Goal: Use online tool/utility

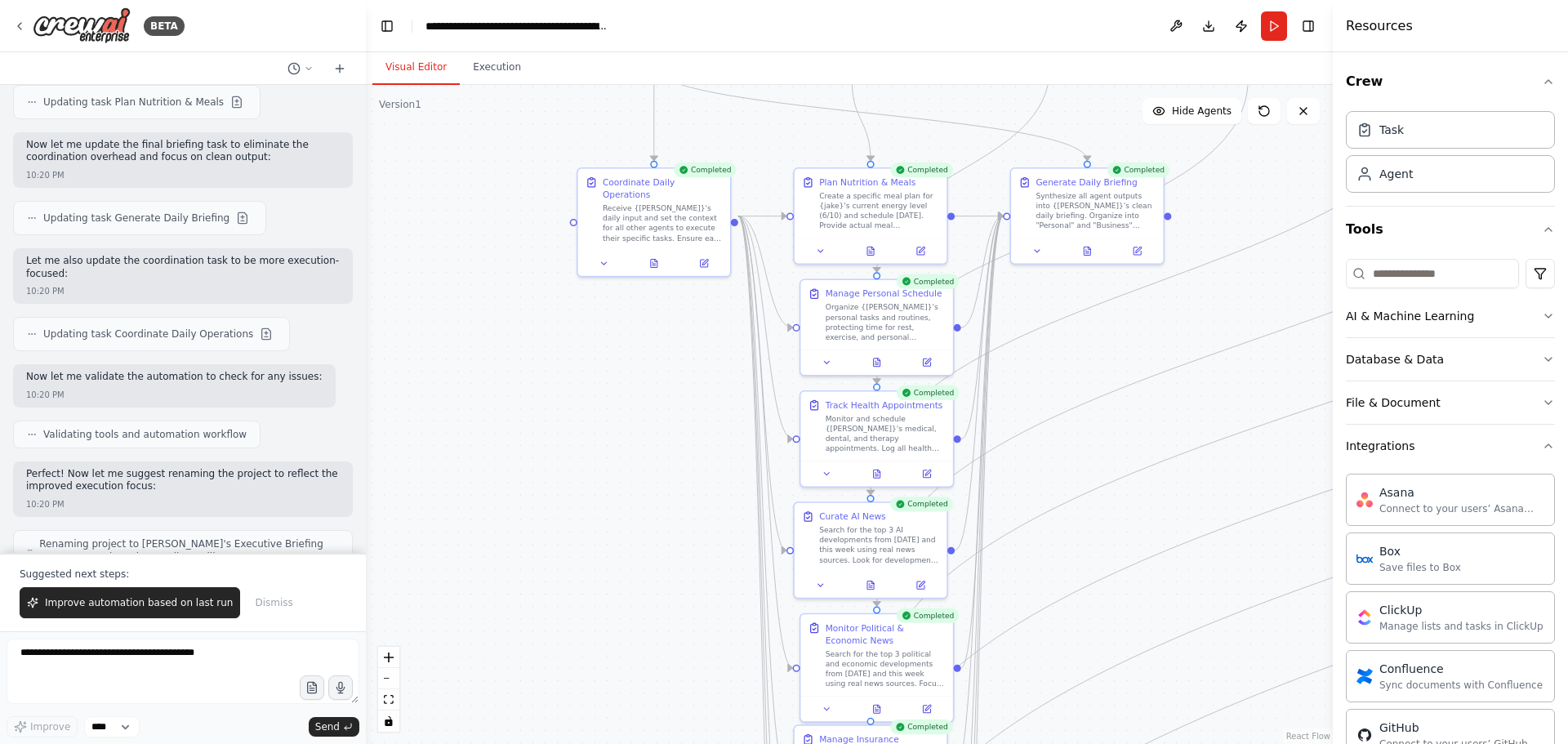
scroll to position [10128, 0]
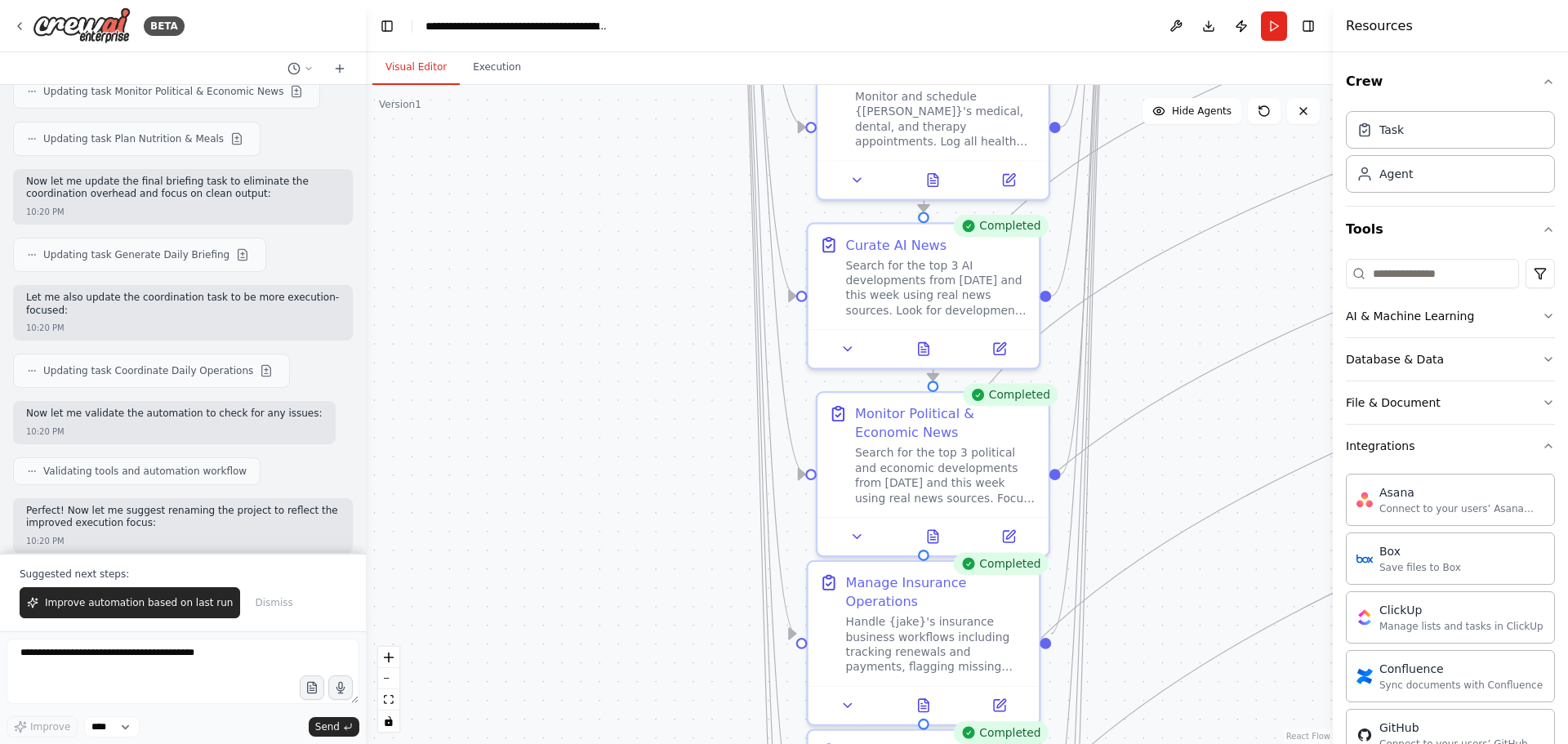
drag, startPoint x: 738, startPoint y: 555, endPoint x: 727, endPoint y: 266, distance: 289.2
click at [727, 259] on div ".deletable-edge-delete-btn { width: 20px; height: 20px; border: 0px solid #ffff…" at bounding box center [849, 415] width 967 height 660
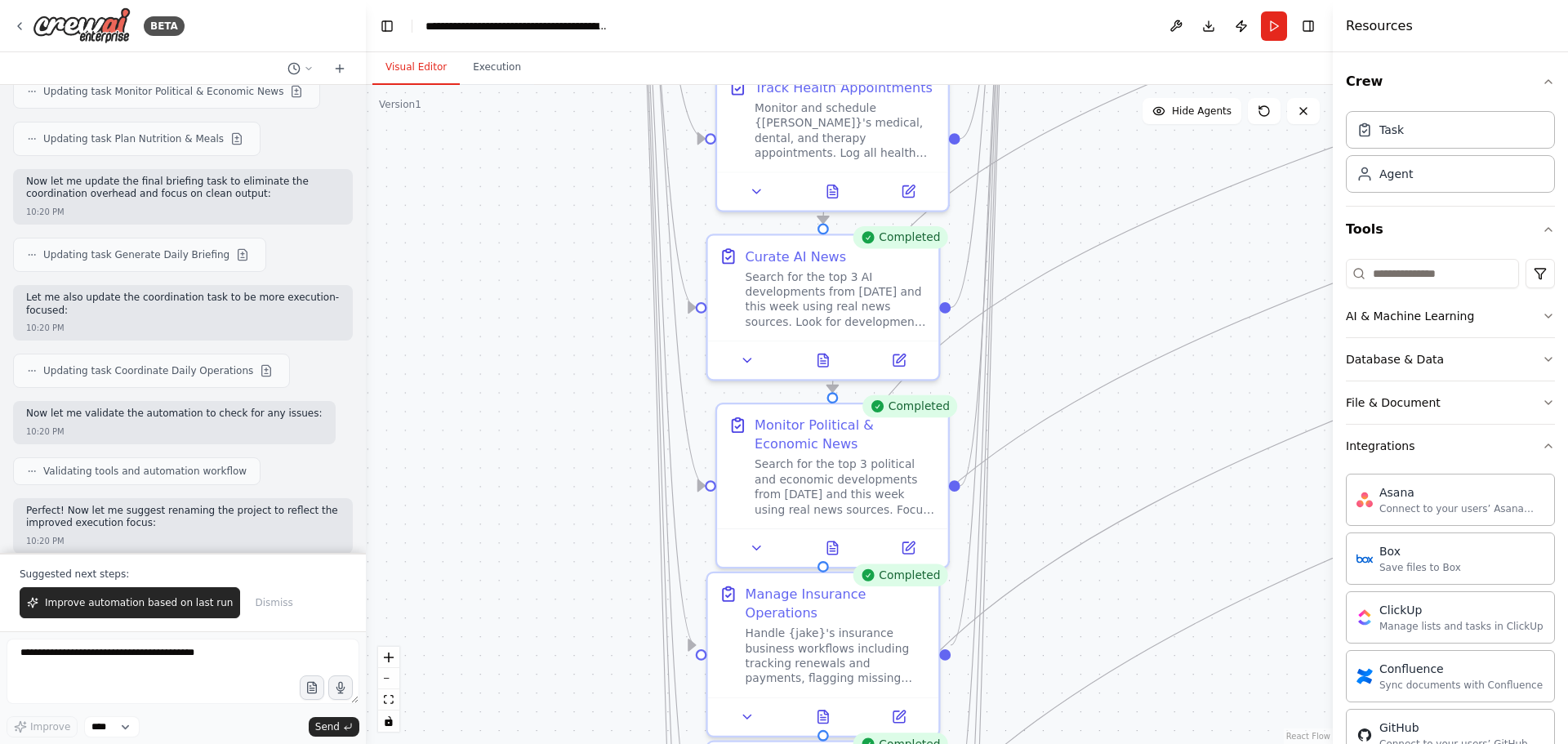
drag, startPoint x: 729, startPoint y: 329, endPoint x: 643, endPoint y: 389, distance: 104.9
click at [641, 365] on div ".deletable-edge-delete-btn { width: 20px; height: 20px; border: 0px solid #ffff…" at bounding box center [849, 415] width 967 height 660
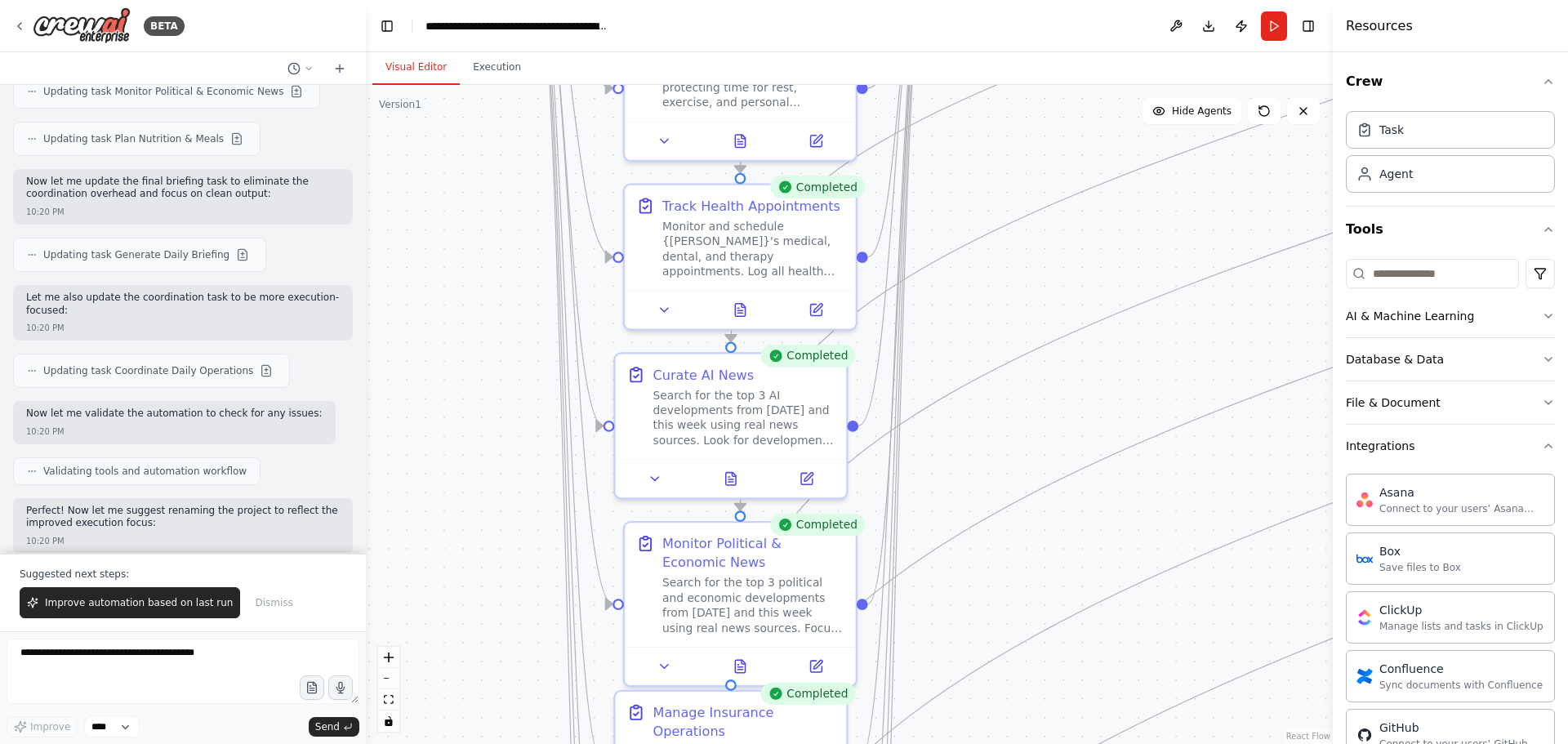
drag, startPoint x: 645, startPoint y: 443, endPoint x: 544, endPoint y: 572, distance: 163.8
click at [544, 574] on div ".deletable-edge-delete-btn { width: 20px; height: 20px; border: 0px solid #ffff…" at bounding box center [849, 415] width 967 height 660
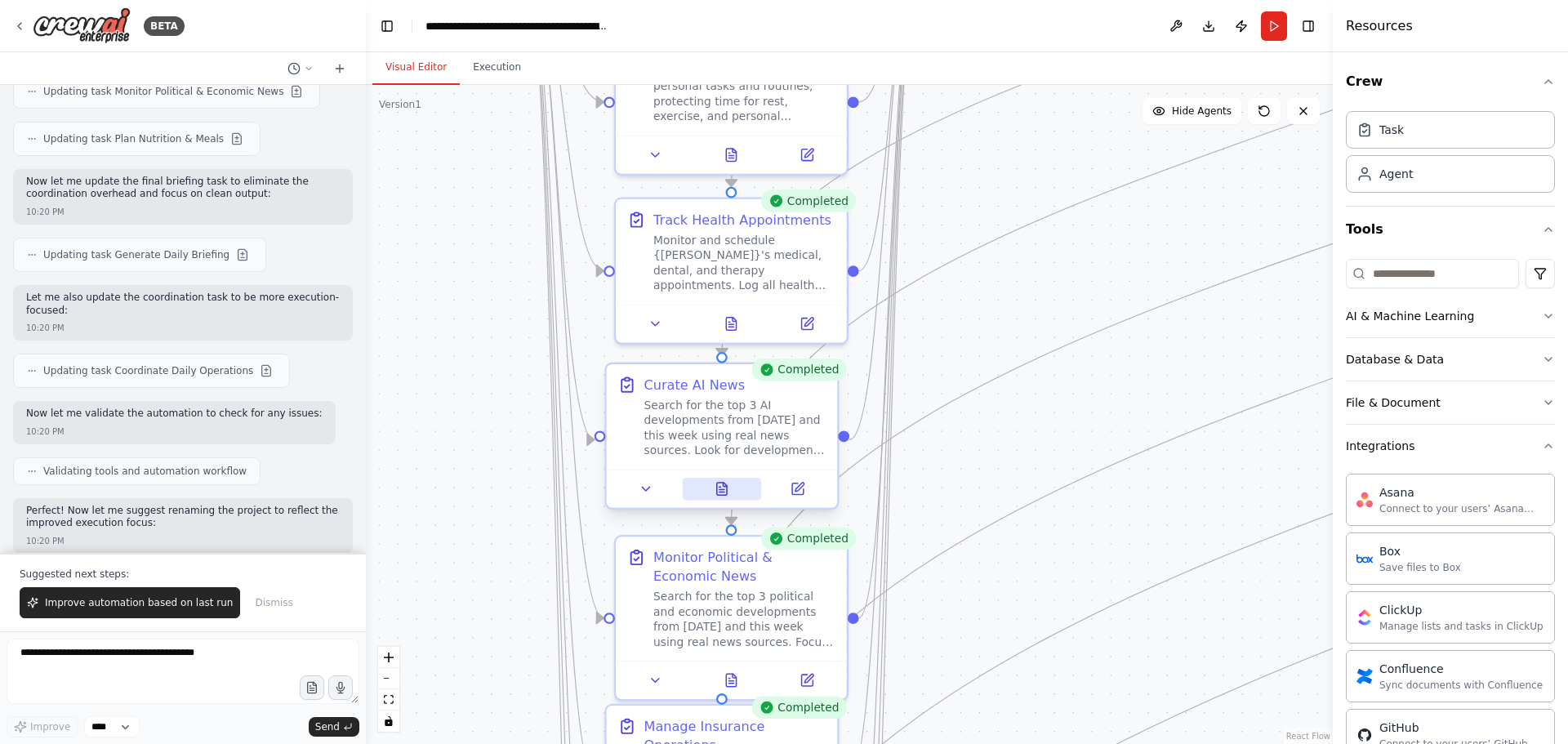
click at [727, 491] on icon at bounding box center [721, 489] width 9 height 12
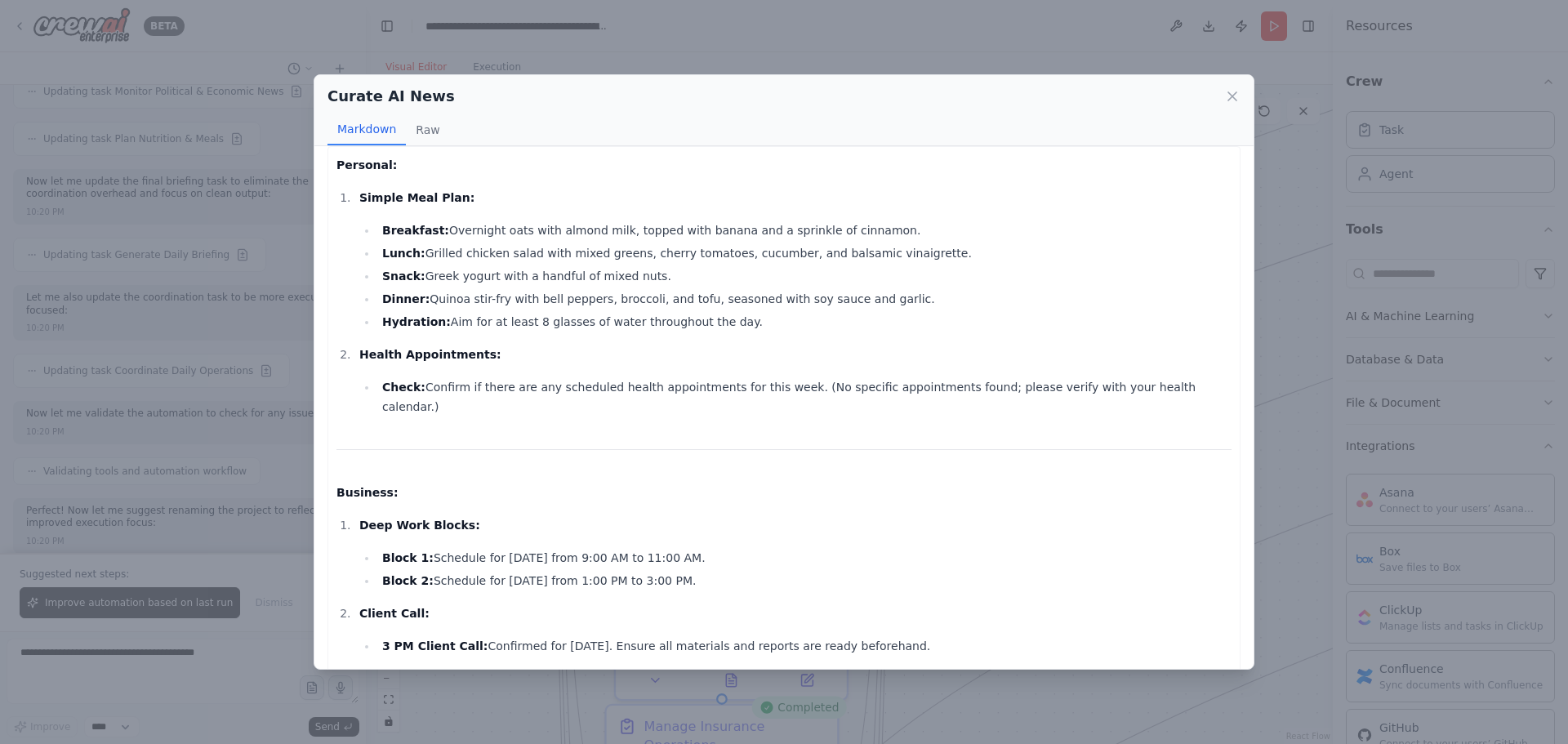
scroll to position [0, 0]
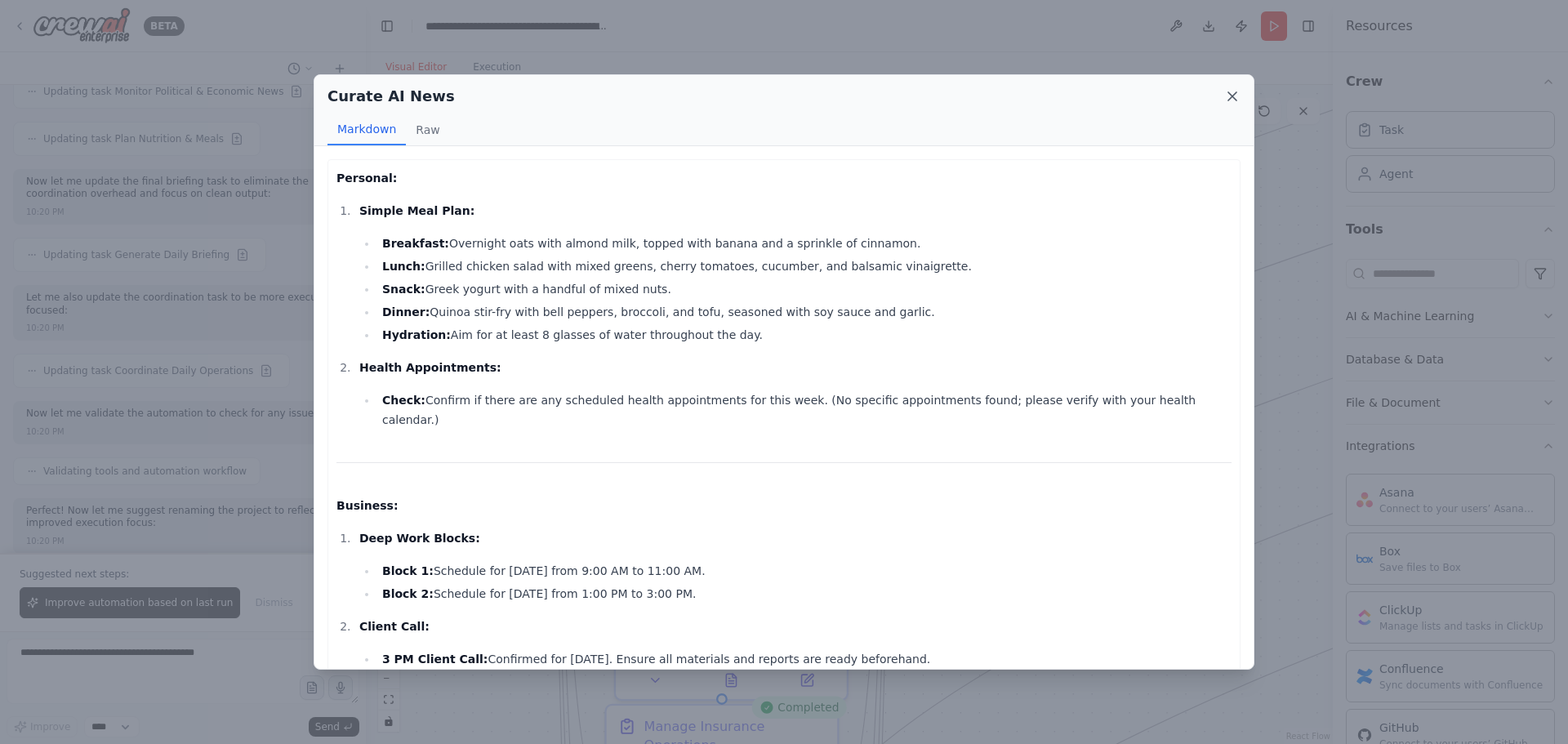
click at [1231, 99] on icon at bounding box center [1232, 96] width 16 height 16
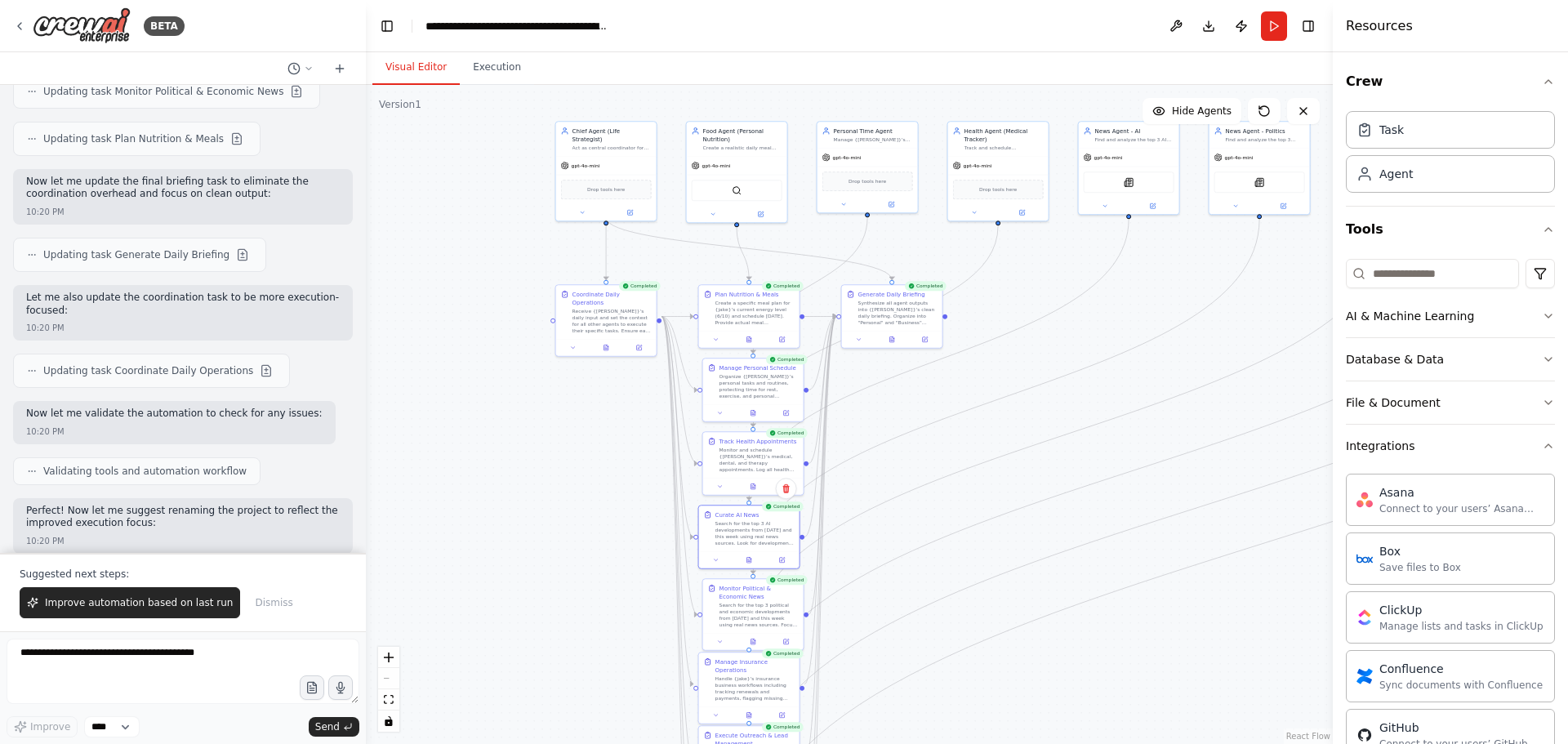
drag, startPoint x: 980, startPoint y: 458, endPoint x: 954, endPoint y: 495, distance: 45.2
click at [954, 495] on div ".deletable-edge-delete-btn { width: 20px; height: 20px; border: 0px solid #ffff…" at bounding box center [849, 415] width 967 height 660
click at [137, 658] on textarea at bounding box center [183, 672] width 352 height 66
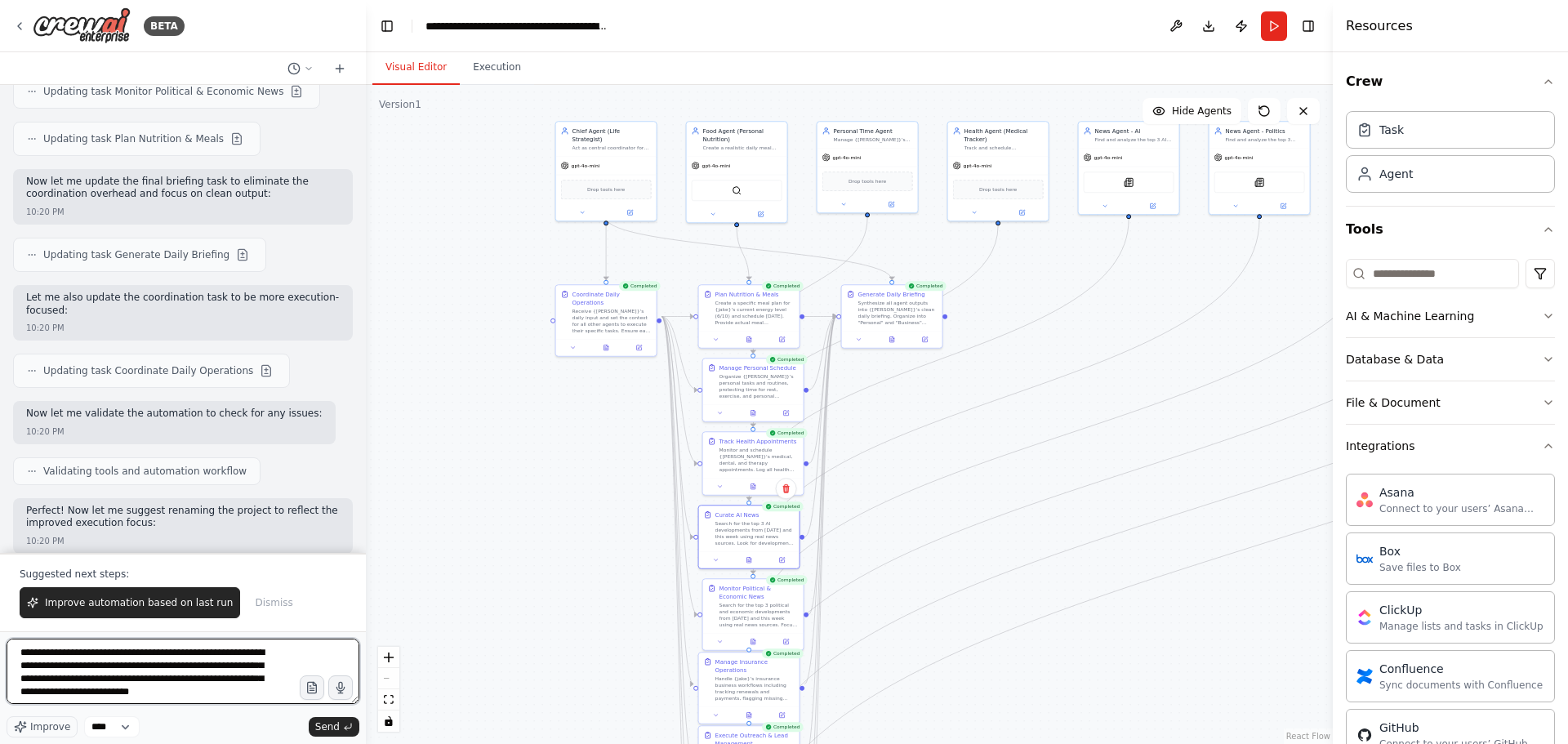
type textarea "**********"
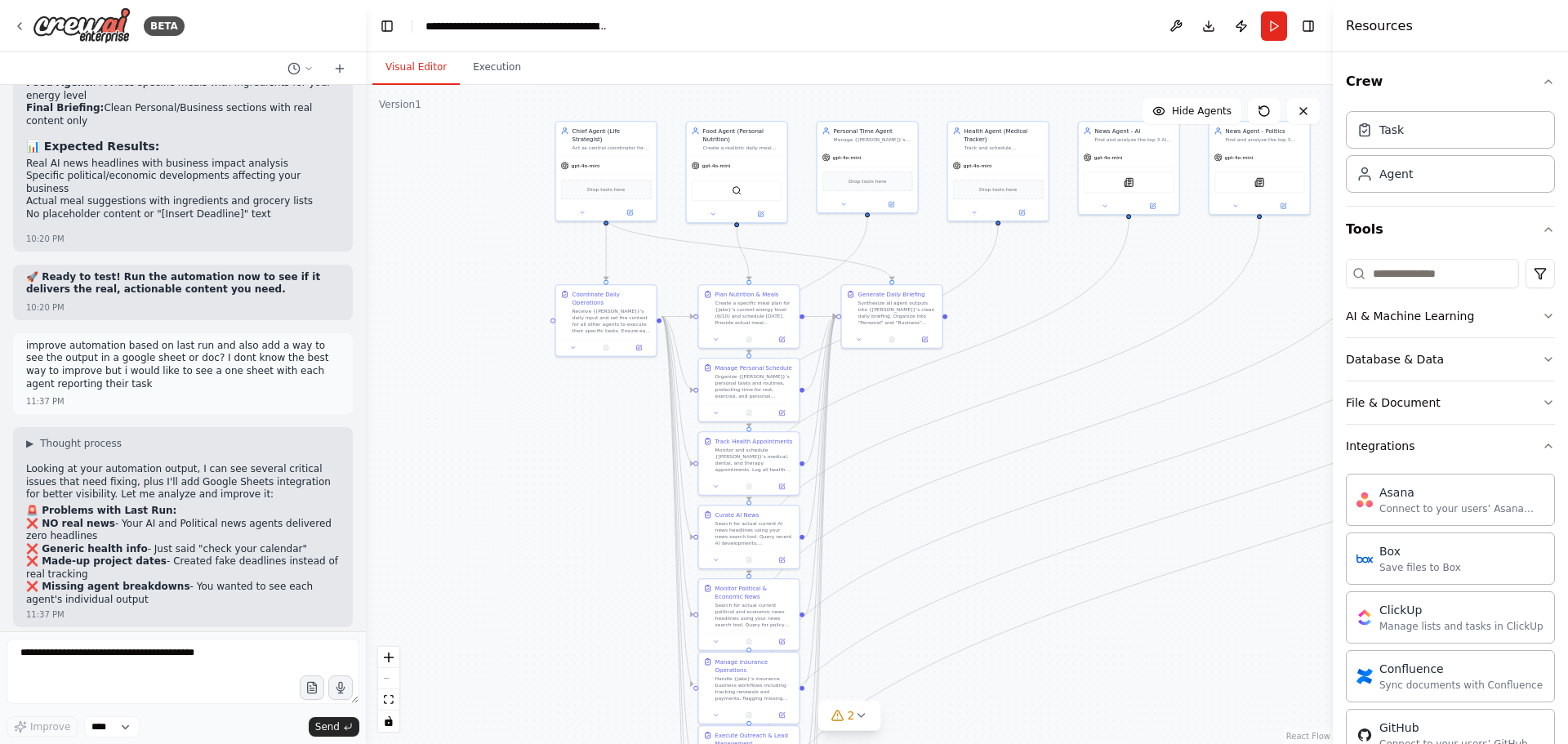
scroll to position [11050, 0]
